Goal: Information Seeking & Learning: Find specific page/section

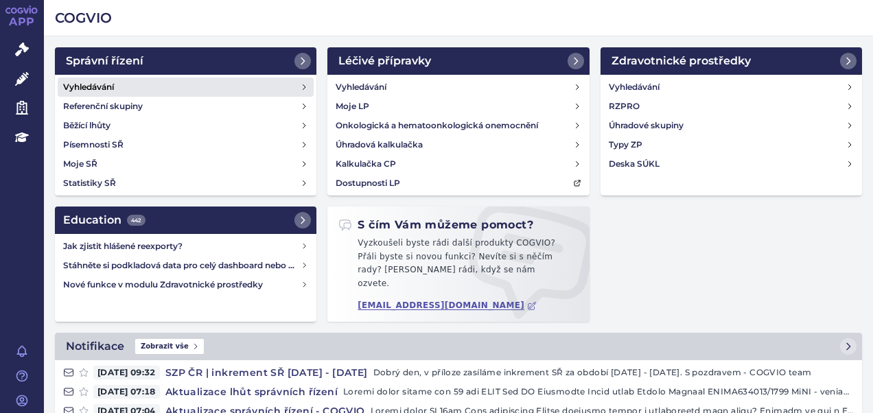
click at [113, 86] on h4 "Vyhledávání" at bounding box center [88, 87] width 51 height 14
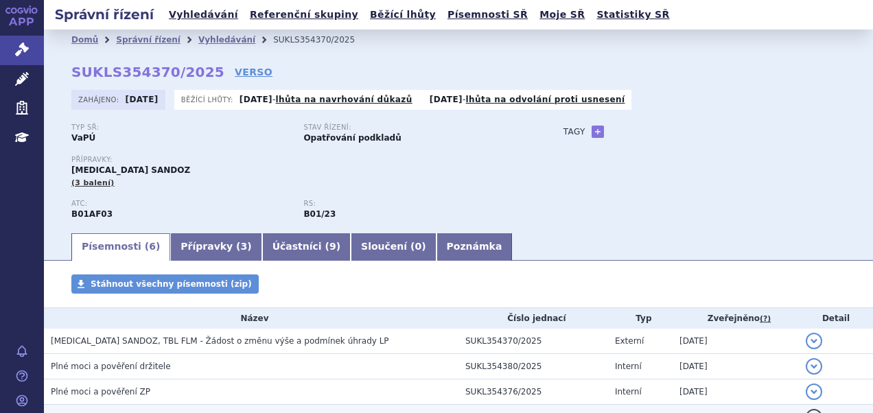
scroll to position [137, 0]
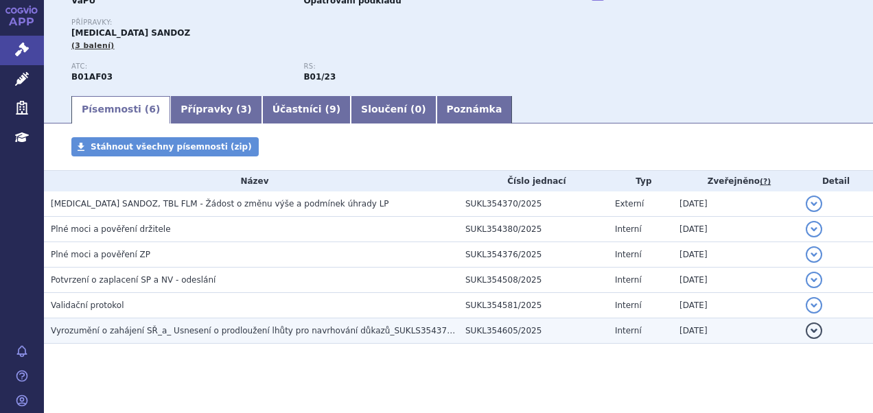
click at [282, 331] on span "Vyrozumění o zahájení SŘ_a_ Usnesení o prodloužení lhůty pro navrhování důkazů_…" at bounding box center [263, 331] width 425 height 10
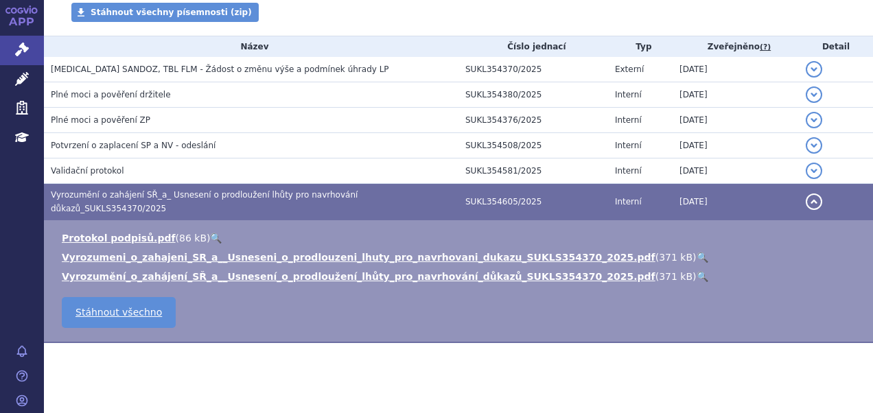
scroll to position [273, 0]
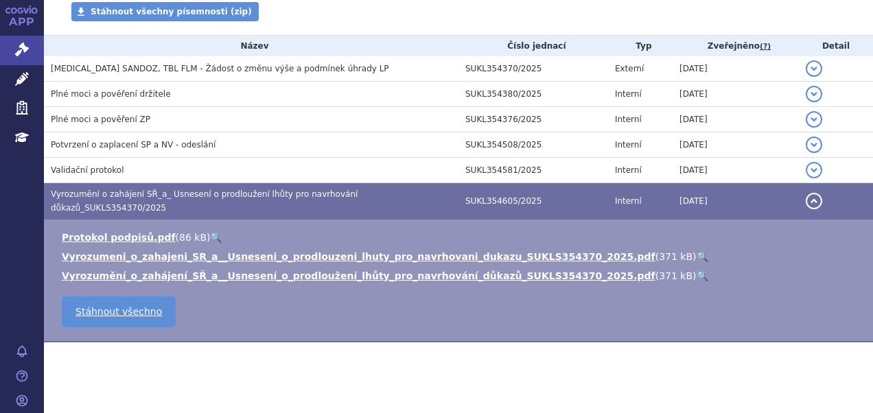
click at [697, 251] on link "🔍" at bounding box center [703, 256] width 12 height 11
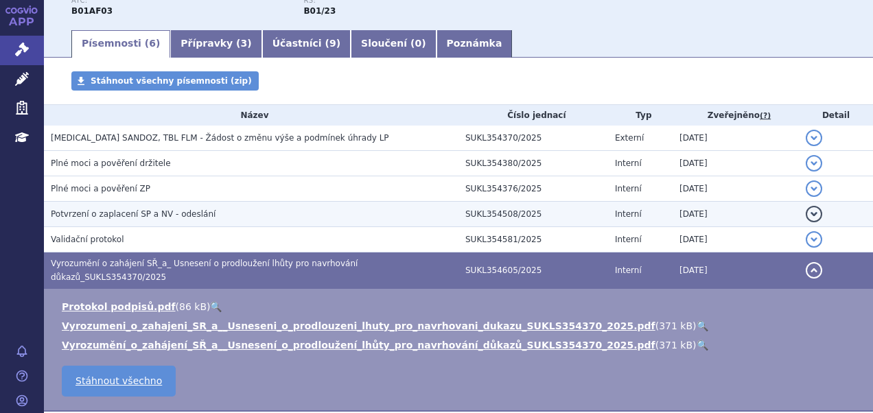
scroll to position [135, 0]
